Goal: Task Accomplishment & Management: Use online tool/utility

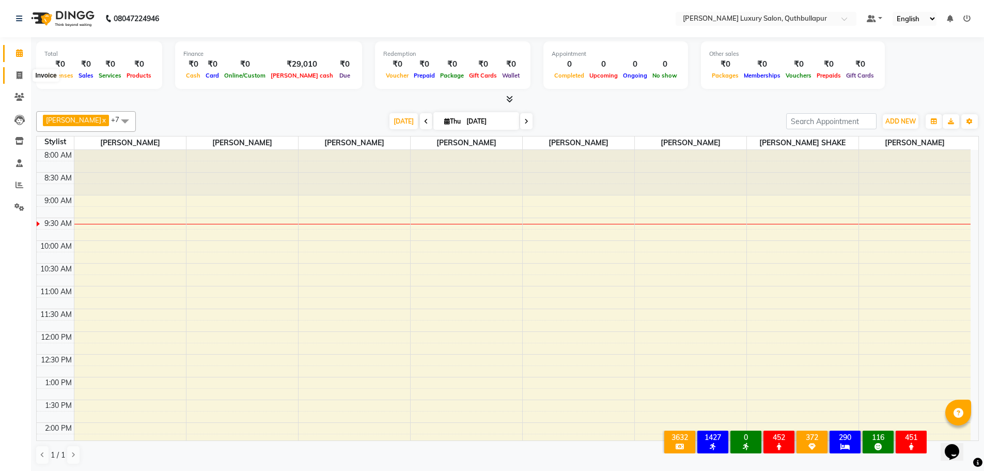
click at [18, 79] on icon at bounding box center [20, 75] width 6 height 8
select select "service"
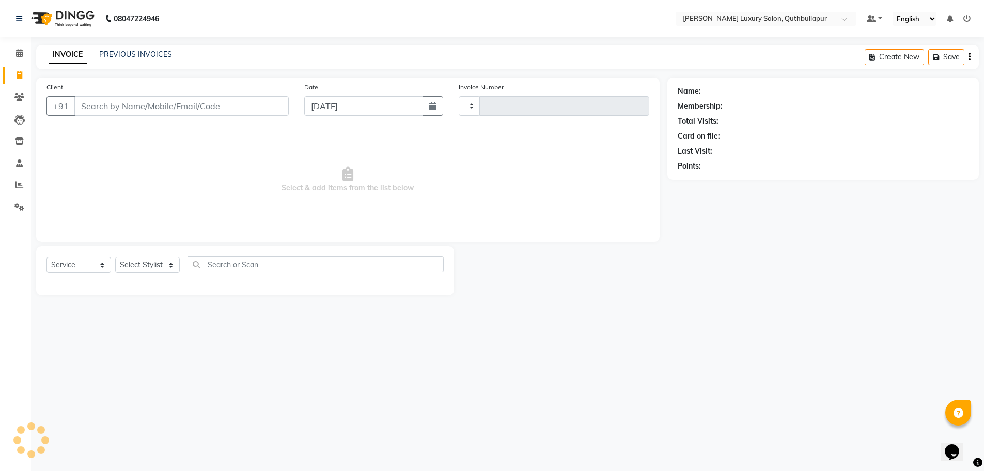
type input "3152"
select select "5816"
type input "8105539465"
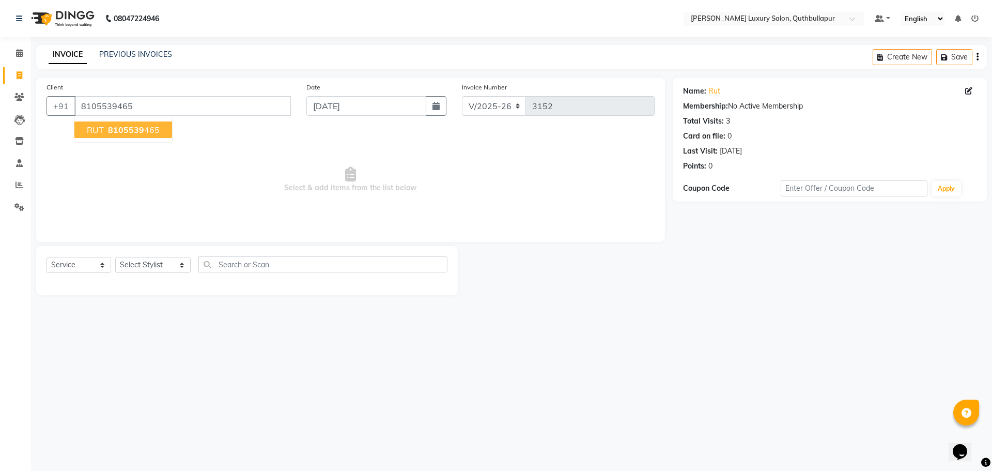
click at [141, 128] on span "8105539" at bounding box center [126, 129] width 36 height 10
click at [138, 266] on select "Select Stylist [PERSON_NAME] SHAKE AHON [PERSON_NAME] [PERSON_NAME] [PERSON_NAM…" at bounding box center [152, 265] width 75 height 16
select select "59116"
click at [115, 257] on select "Select Stylist [PERSON_NAME] SHAKE AHON [PERSON_NAME] [PERSON_NAME] [PERSON_NAM…" at bounding box center [152, 265] width 75 height 16
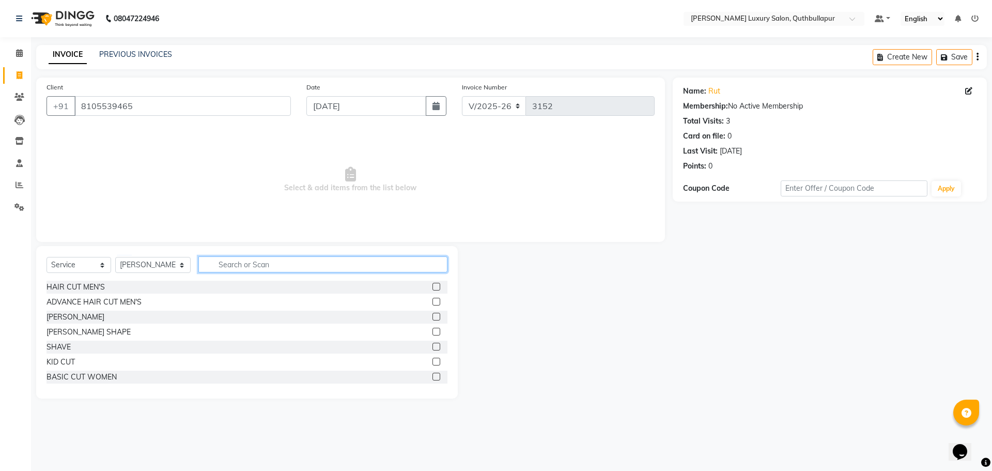
click at [213, 265] on input "text" at bounding box center [322, 264] width 249 height 16
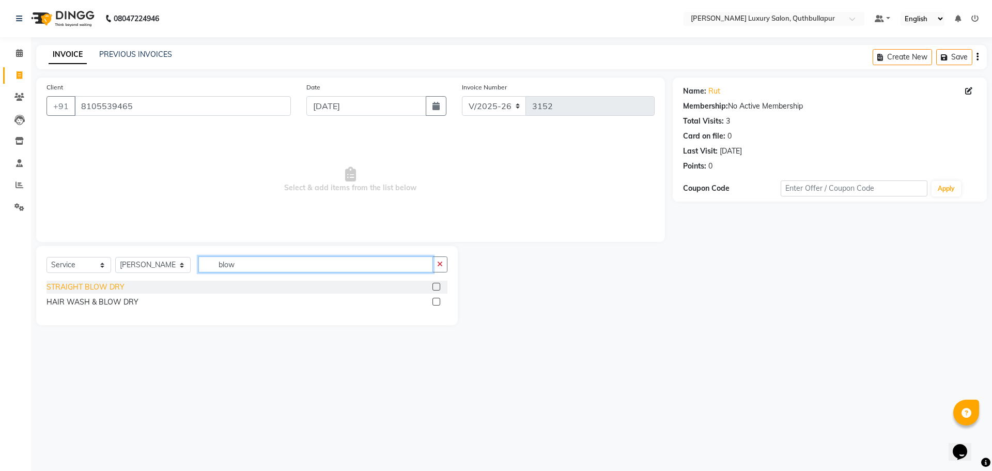
type input "blow"
click at [104, 287] on div "STRAIGHT BLOW DRY" at bounding box center [85, 287] width 78 height 11
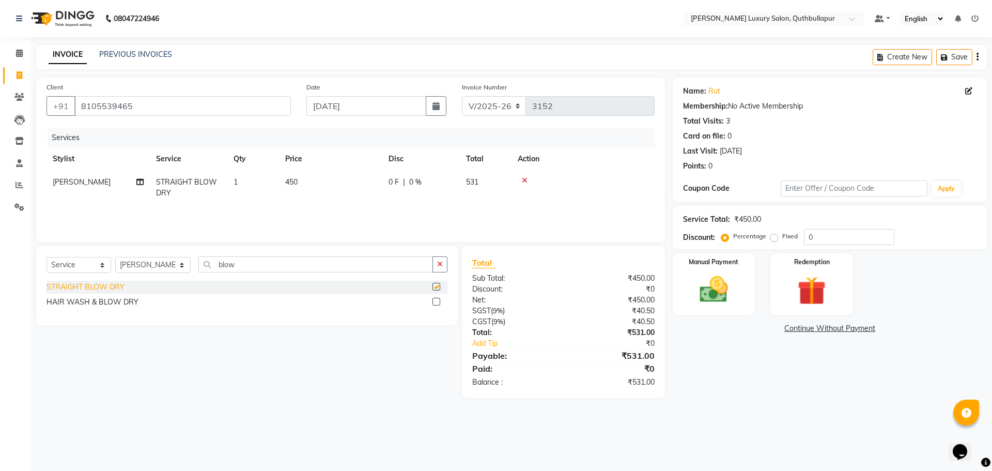
checkbox input "false"
click at [748, 297] on div "Manual Payment" at bounding box center [714, 284] width 86 height 64
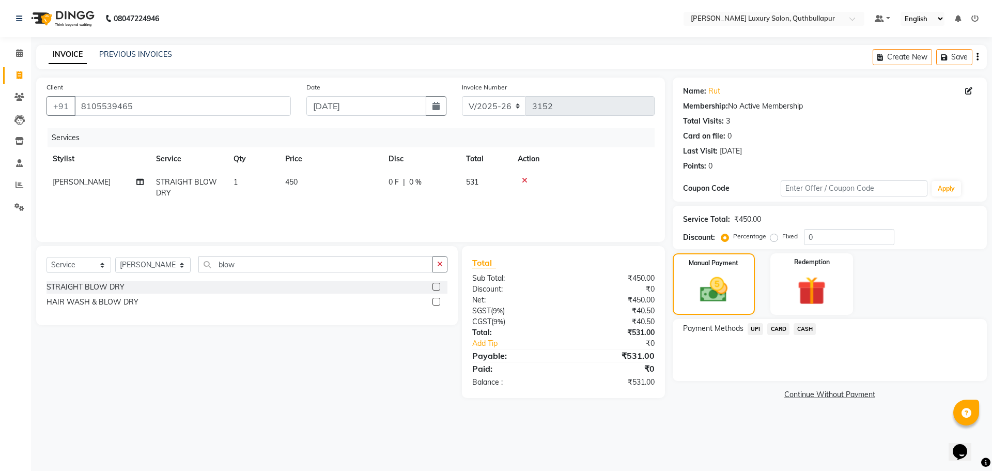
click at [755, 328] on span "UPI" at bounding box center [755, 329] width 16 height 12
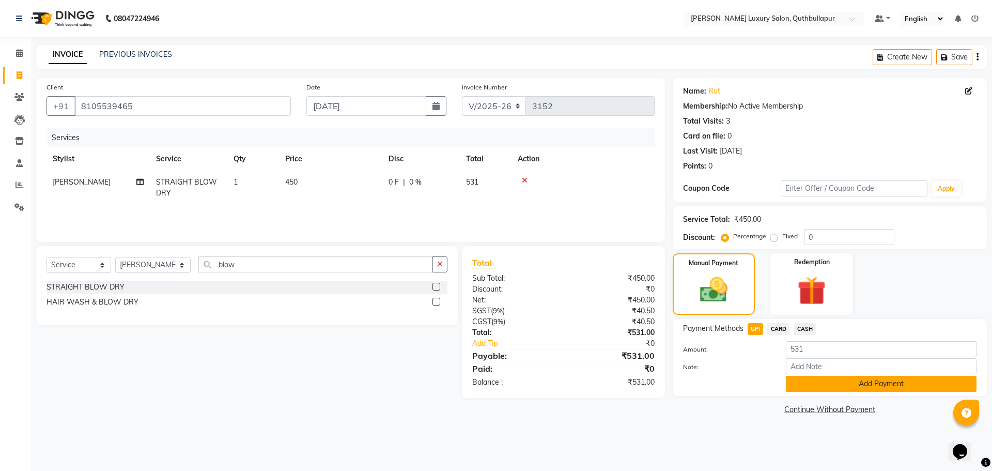
click at [860, 383] on button "Add Payment" at bounding box center [881, 384] width 191 height 16
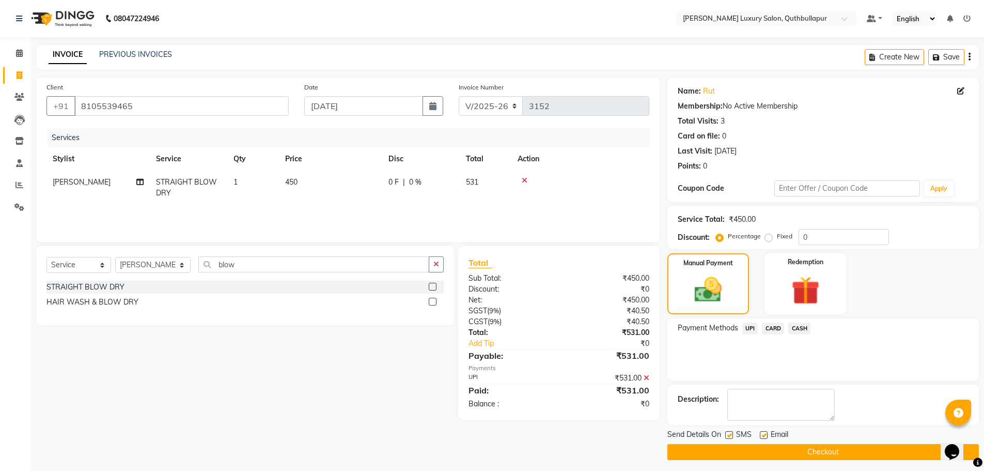
click at [831, 445] on button "Checkout" at bounding box center [823, 452] width 312 height 16
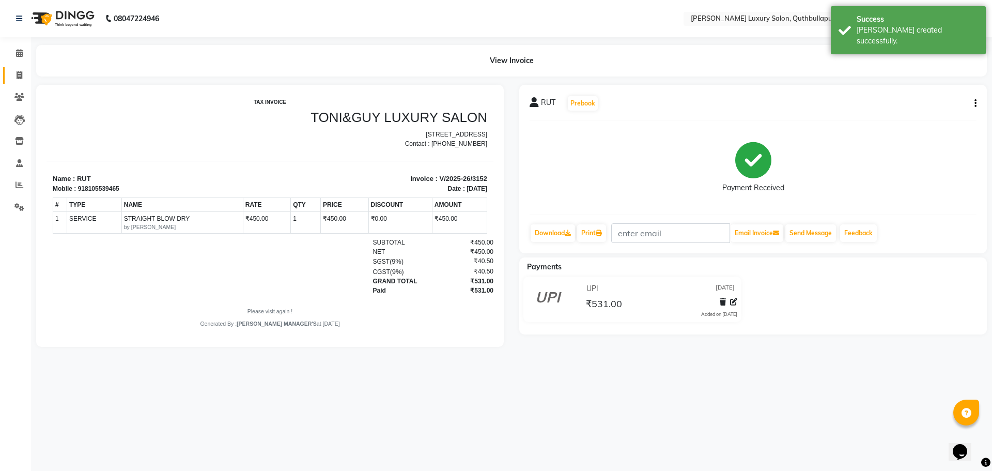
click at [11, 67] on link "Invoice" at bounding box center [15, 75] width 25 height 17
select select "service"
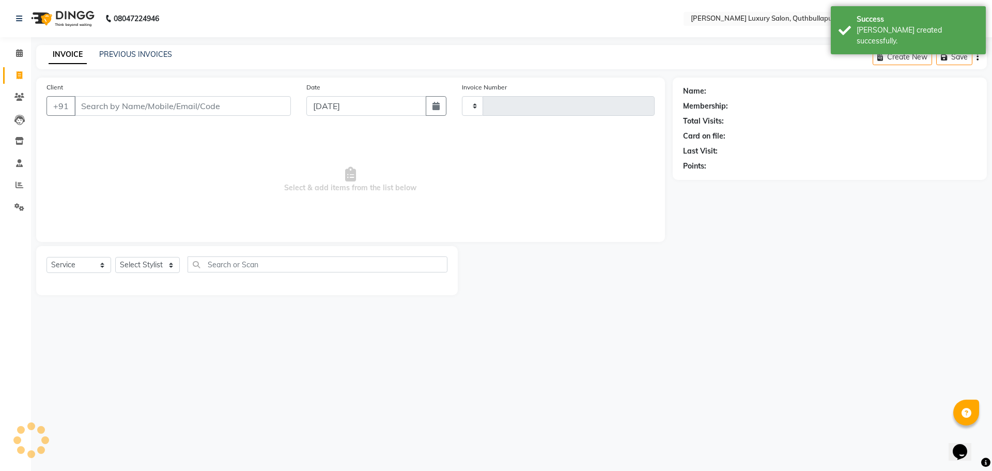
type input "3153"
select select "5816"
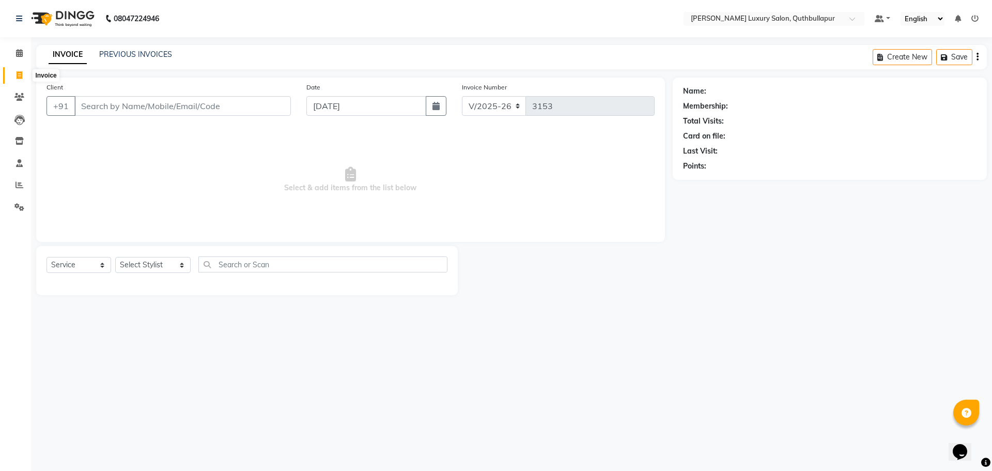
click at [14, 76] on span at bounding box center [19, 76] width 18 height 12
select select "service"
type input "3153"
select select "5816"
